Goal: Information Seeking & Learning: Find specific fact

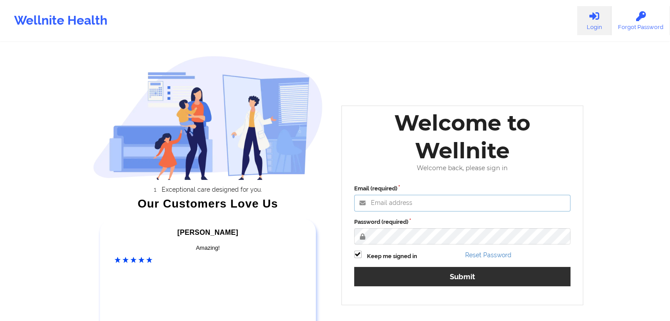
type input "[EMAIL_ADDRESS][DOMAIN_NAME]"
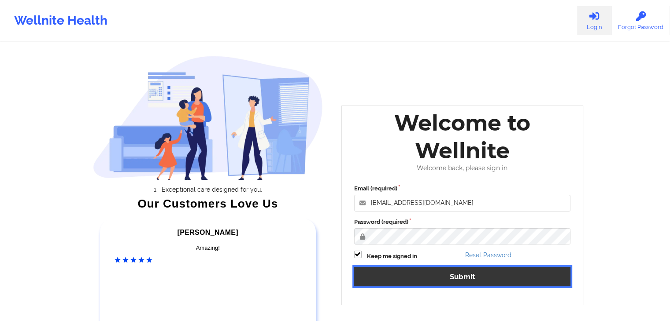
click at [482, 270] on button "Submit" at bounding box center [462, 276] width 217 height 19
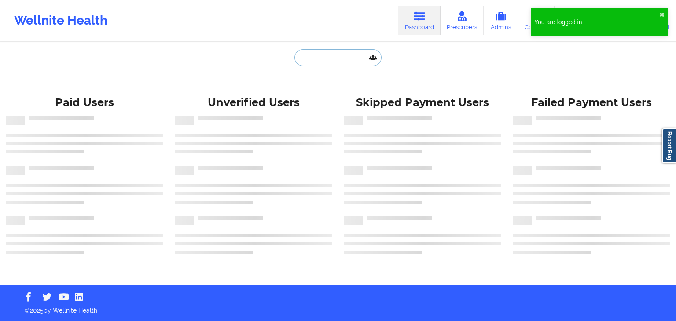
click at [299, 53] on input "text" at bounding box center [338, 57] width 87 height 17
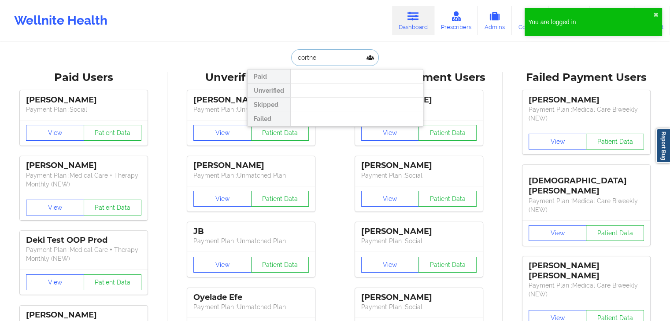
type input "[PERSON_NAME]"
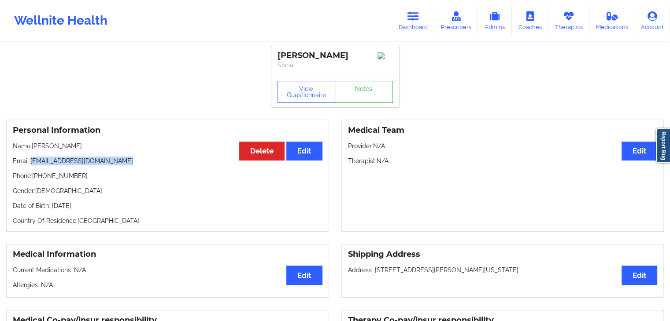
drag, startPoint x: 131, startPoint y: 160, endPoint x: 32, endPoint y: 165, distance: 99.6
click at [32, 165] on p "Email: [EMAIL_ADDRESS][DOMAIN_NAME]" at bounding box center [168, 161] width 310 height 9
copy p "[EMAIL_ADDRESS][DOMAIN_NAME]"
click at [313, 92] on button "View Questionnaire" at bounding box center [306, 92] width 58 height 22
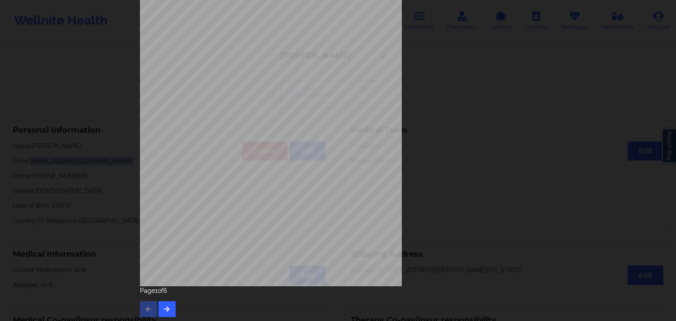
scroll to position [99, 0]
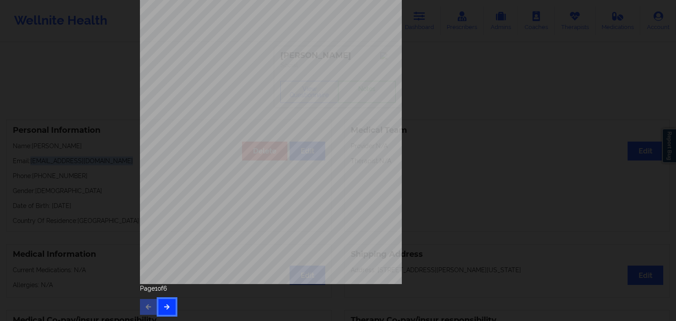
click at [160, 310] on button "button" at bounding box center [166, 307] width 17 height 16
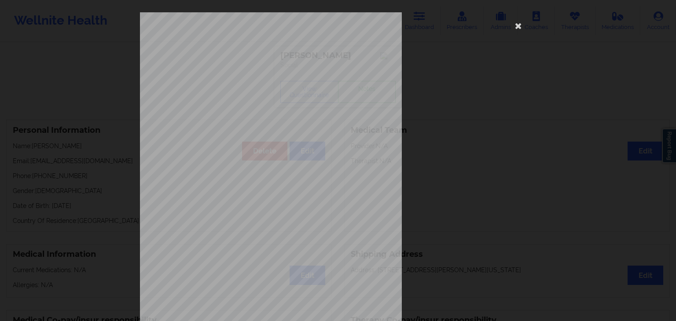
click at [287, 180] on span "Trouble falling or staying asleep, or sleeping too much" at bounding box center [289, 180] width 111 height 5
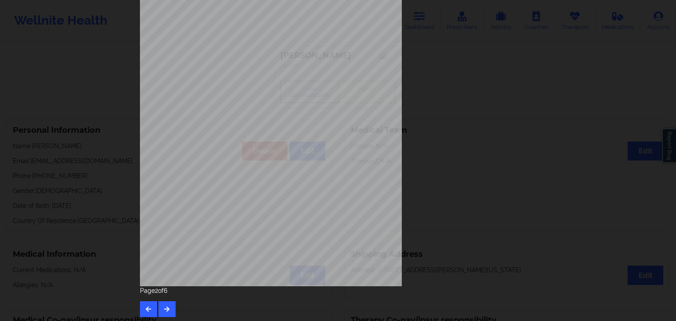
scroll to position [99, 0]
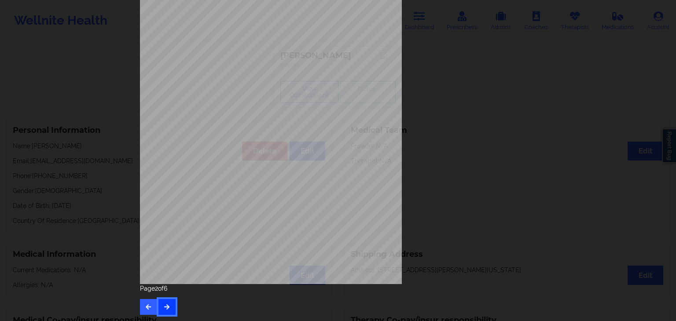
click at [162, 312] on button "button" at bounding box center [166, 307] width 17 height 16
click at [170, 305] on button "button" at bounding box center [166, 307] width 17 height 16
click at [165, 306] on icon "button" at bounding box center [166, 306] width 7 height 5
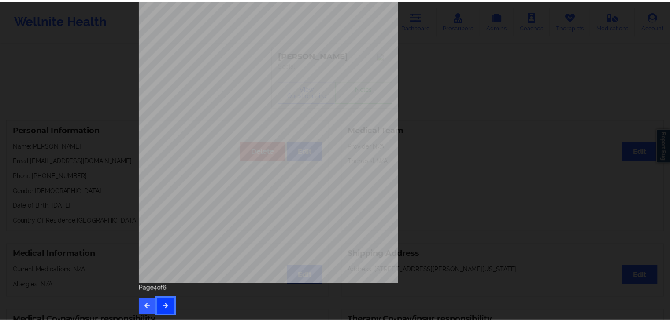
scroll to position [0, 0]
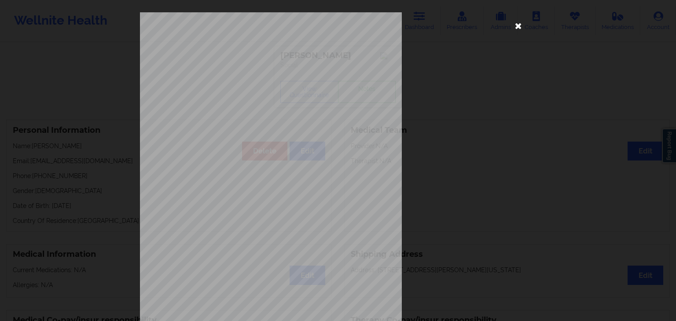
click at [518, 26] on icon at bounding box center [519, 25] width 14 height 14
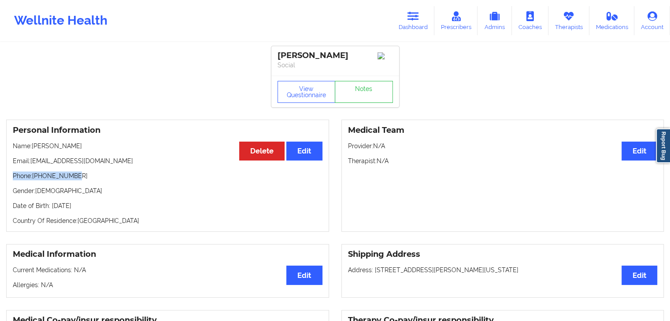
drag, startPoint x: 72, startPoint y: 177, endPoint x: 13, endPoint y: 177, distance: 59.4
click at [13, 177] on p "Phone: [PHONE_NUMBER]" at bounding box center [168, 176] width 310 height 9
copy p "Phone: [PHONE_NUMBER]"
